Goal: Task Accomplishment & Management: Use online tool/utility

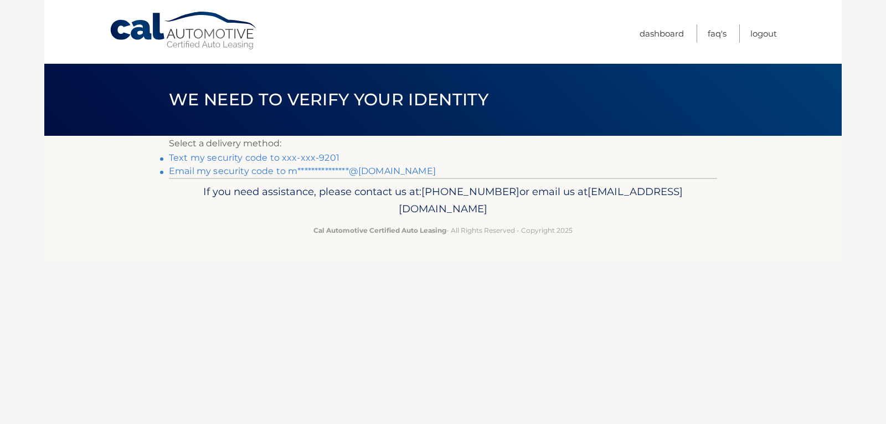
click at [279, 157] on link "Text my security code to xxx-xxx-9201" at bounding box center [254, 157] width 171 height 11
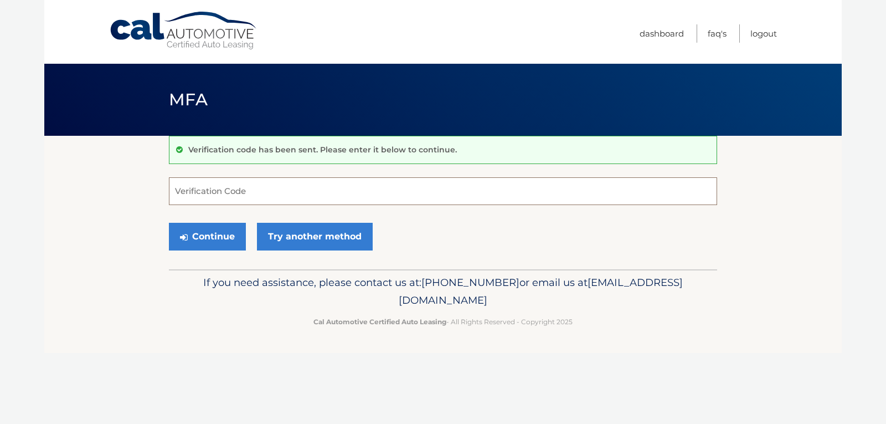
click at [236, 192] on input "Verification Code" at bounding box center [443, 191] width 548 height 28
type input "513190"
click at [169, 223] on button "Continue" at bounding box center [207, 237] width 77 height 28
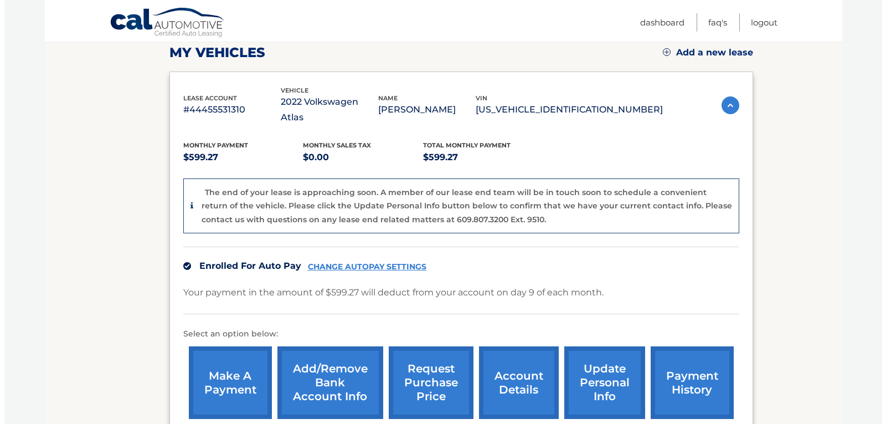
scroll to position [166, 0]
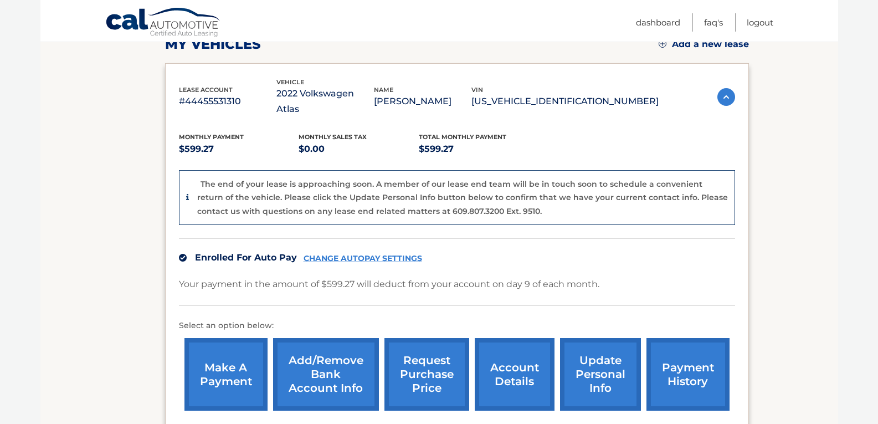
click at [434, 357] on link "request purchase price" at bounding box center [426, 374] width 85 height 73
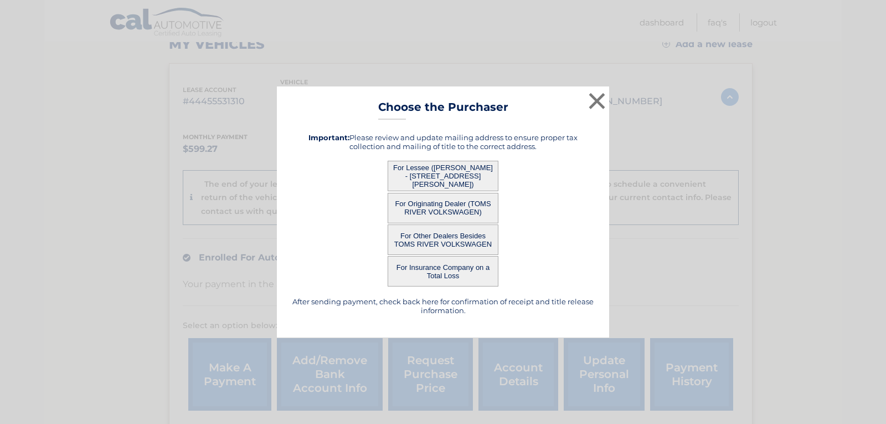
click at [426, 179] on button "For Lessee ([PERSON_NAME] - [STREET_ADDRESS][PERSON_NAME])" at bounding box center [443, 176] width 111 height 30
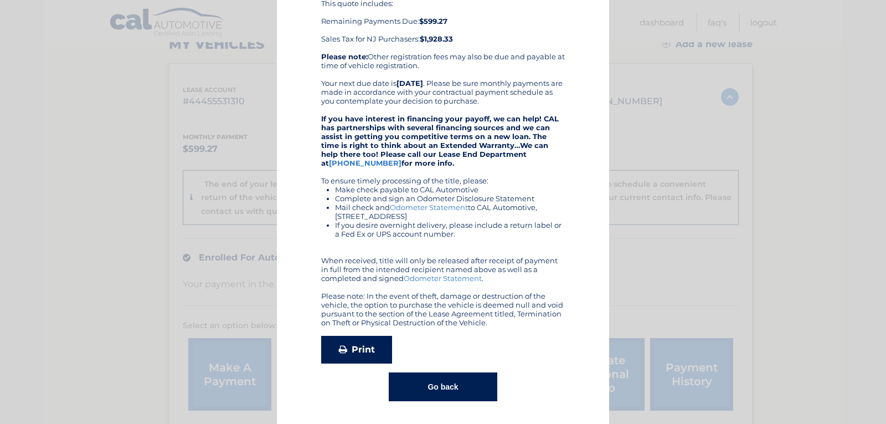
click at [358, 343] on link "Print" at bounding box center [356, 350] width 71 height 28
click at [432, 392] on button "Go back" at bounding box center [443, 386] width 108 height 29
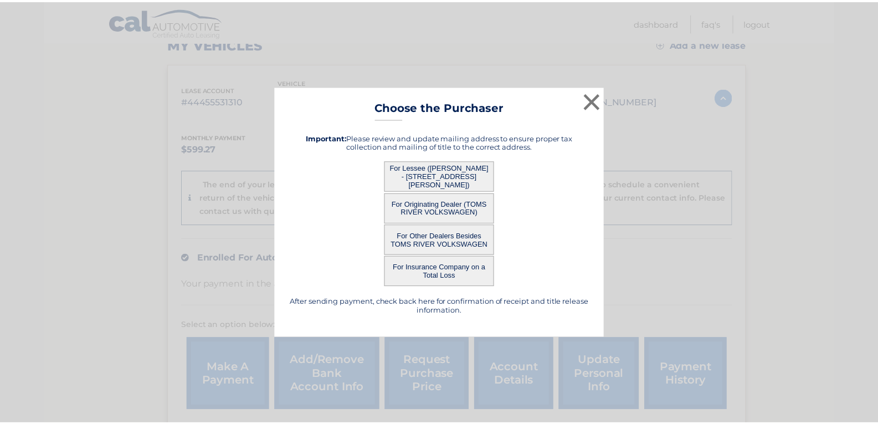
scroll to position [0, 0]
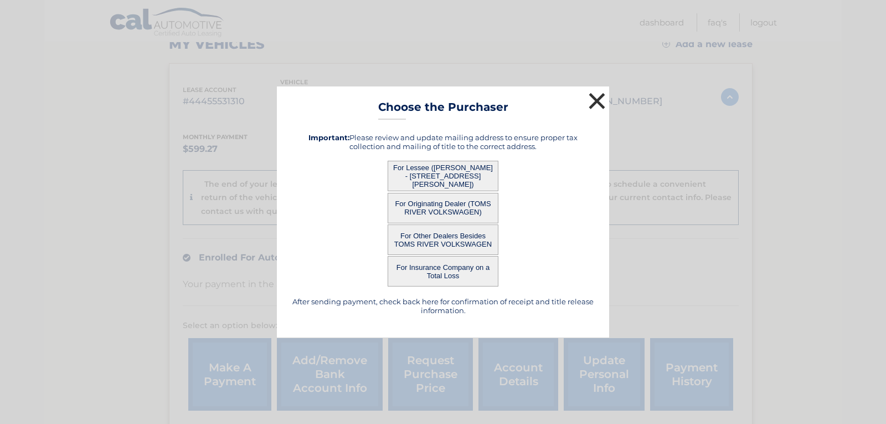
click at [600, 92] on button "×" at bounding box center [597, 101] width 22 height 22
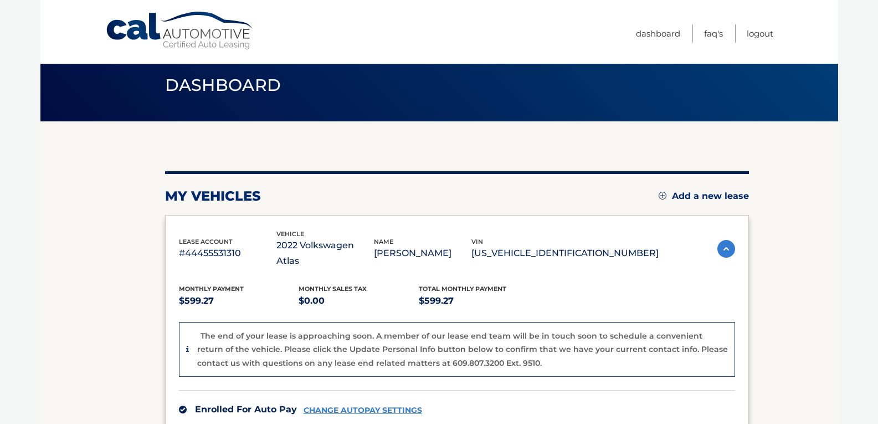
scroll to position [11, 0]
